Goal: Information Seeking & Learning: Compare options

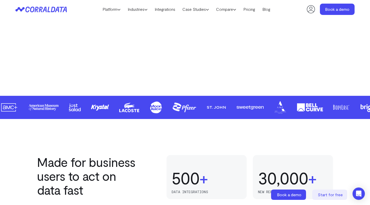
scroll to position [226, 0]
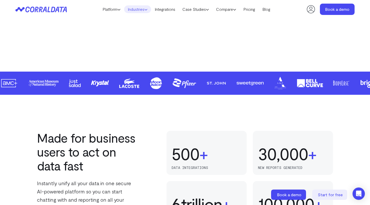
click at [140, 11] on link "Industries" at bounding box center [137, 9] width 27 height 8
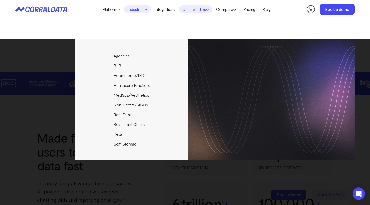
click at [202, 8] on link "Case Studies" at bounding box center [196, 9] width 34 height 8
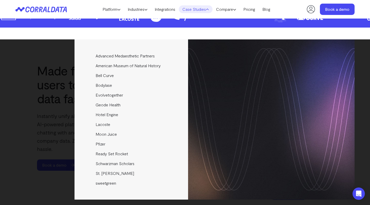
scroll to position [330, 0]
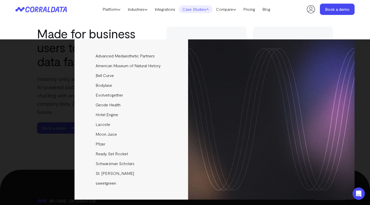
click at [195, 11] on link "Case Studies" at bounding box center [196, 9] width 34 height 8
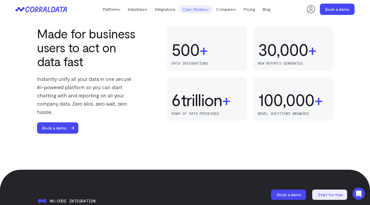
click at [194, 11] on link "Case Studies" at bounding box center [196, 9] width 34 height 8
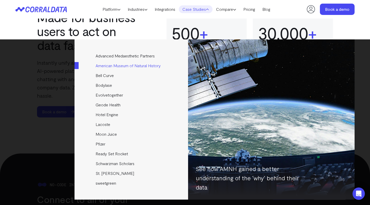
scroll to position [346, 0]
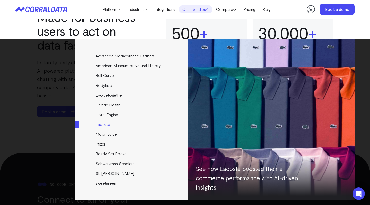
click at [100, 125] on link "Lacoste" at bounding box center [132, 124] width 114 height 10
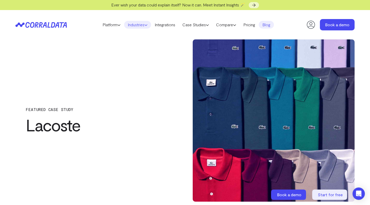
click at [144, 26] on link "Industries" at bounding box center [137, 25] width 27 height 8
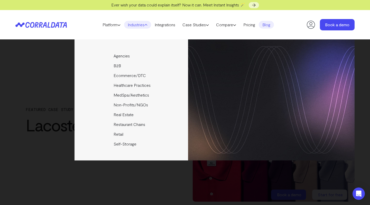
click at [29, 121] on div "Agencies Help your clients become data driven faster through seamless reporting…" at bounding box center [184, 99] width 339 height 121
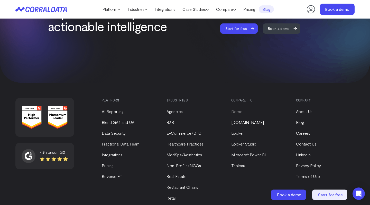
scroll to position [936, 0]
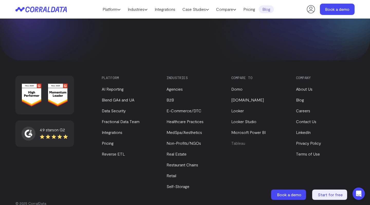
click at [238, 143] on link "Tableau" at bounding box center [238, 142] width 14 height 5
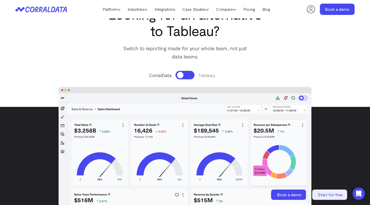
scroll to position [55, 0]
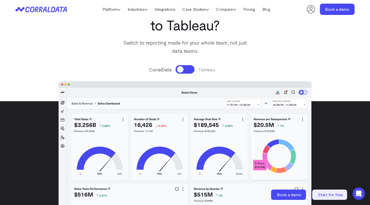
click at [187, 66] on button at bounding box center [185, 69] width 19 height 8
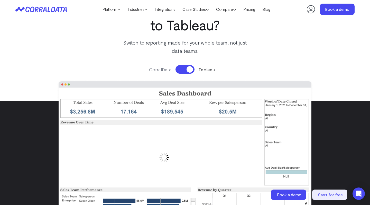
click at [187, 66] on button at bounding box center [185, 69] width 19 height 8
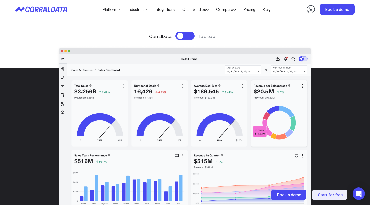
scroll to position [87, 0]
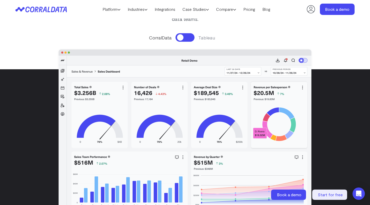
click at [182, 42] on div "CorralData [GEOGRAPHIC_DATA]" at bounding box center [185, 129] width 268 height 202
click at [183, 37] on button at bounding box center [185, 37] width 19 height 8
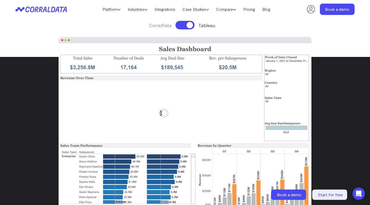
scroll to position [99, 0]
click at [184, 22] on button at bounding box center [185, 25] width 19 height 8
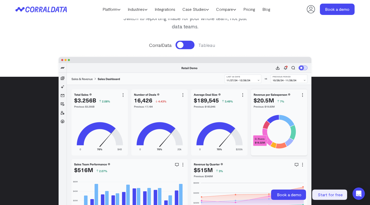
scroll to position [75, 0]
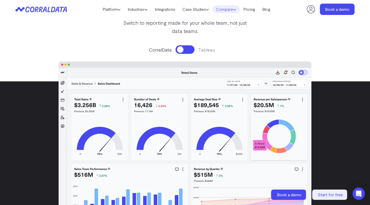
click at [236, 8] on icon at bounding box center [234, 9] width 3 height 3
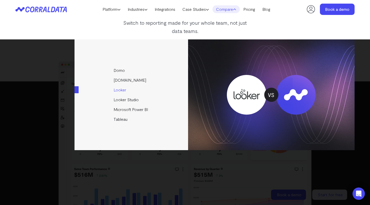
click at [123, 89] on link "Looker" at bounding box center [132, 90] width 114 height 10
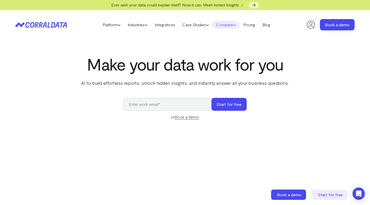
click at [235, 25] on link "Compare" at bounding box center [226, 25] width 27 height 8
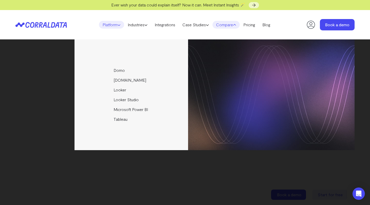
click at [114, 25] on link "Platform" at bounding box center [111, 25] width 25 height 8
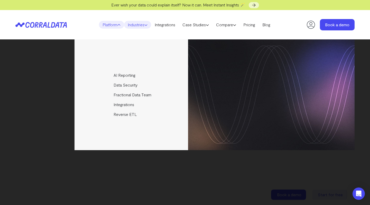
click at [134, 25] on link "Industries" at bounding box center [137, 25] width 27 height 8
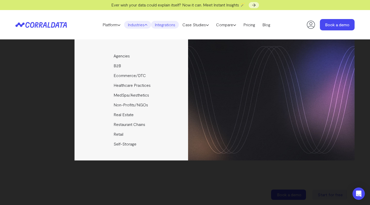
click at [171, 22] on link "Integrations" at bounding box center [165, 25] width 28 height 8
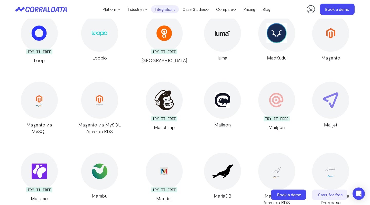
scroll to position [5099, 0]
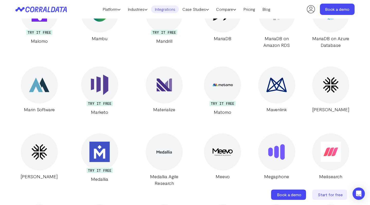
click at [47, 11] on icon at bounding box center [37, 9] width 25 height 6
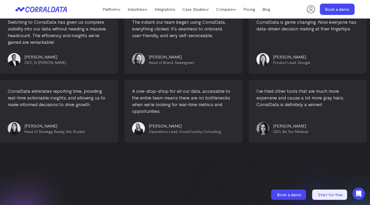
scroll to position [2215, 0]
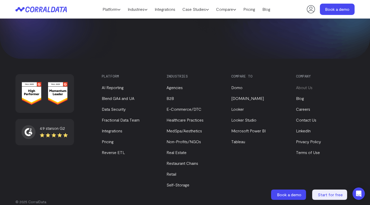
click at [307, 85] on link "About Us" at bounding box center [304, 87] width 16 height 5
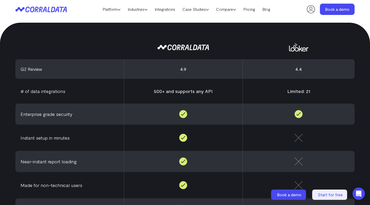
scroll to position [174, 0]
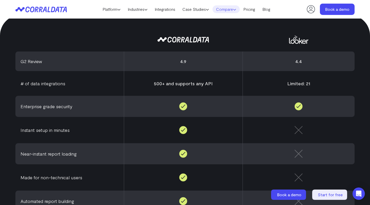
click at [234, 8] on link "Compare" at bounding box center [226, 9] width 27 height 8
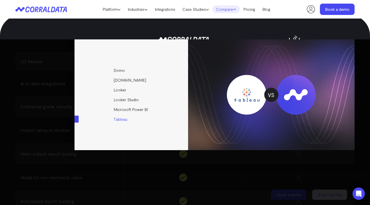
click at [120, 122] on link "Tableau" at bounding box center [132, 119] width 114 height 10
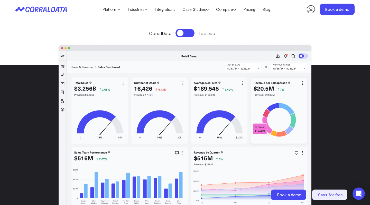
scroll to position [91, 0]
click at [186, 35] on button at bounding box center [185, 33] width 19 height 8
